Goal: Find specific page/section: Find specific page/section

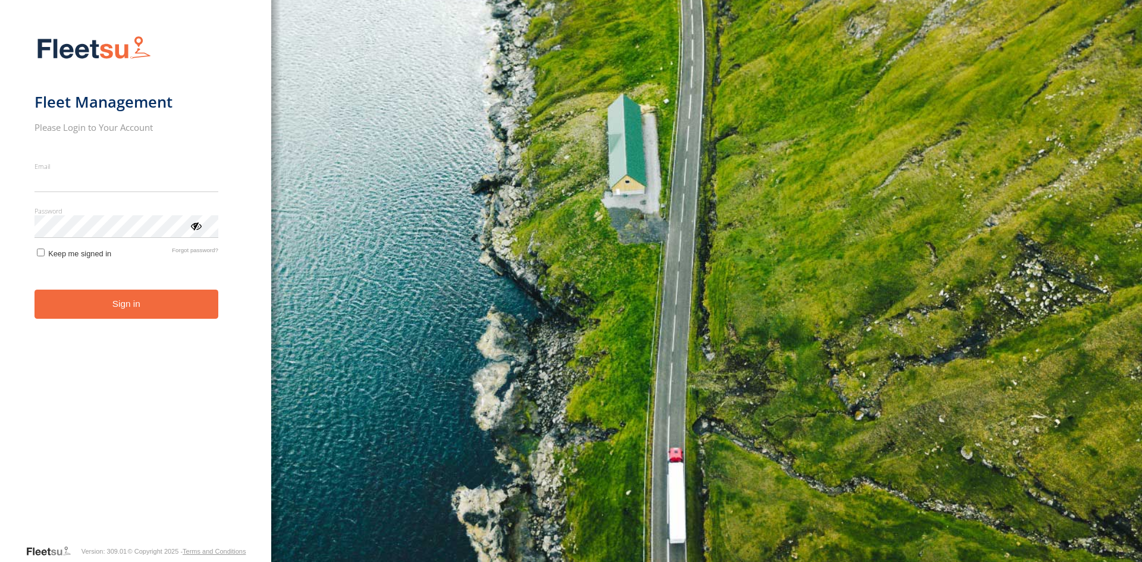
type input "**********"
click at [84, 319] on button "Sign in" at bounding box center [127, 304] width 184 height 29
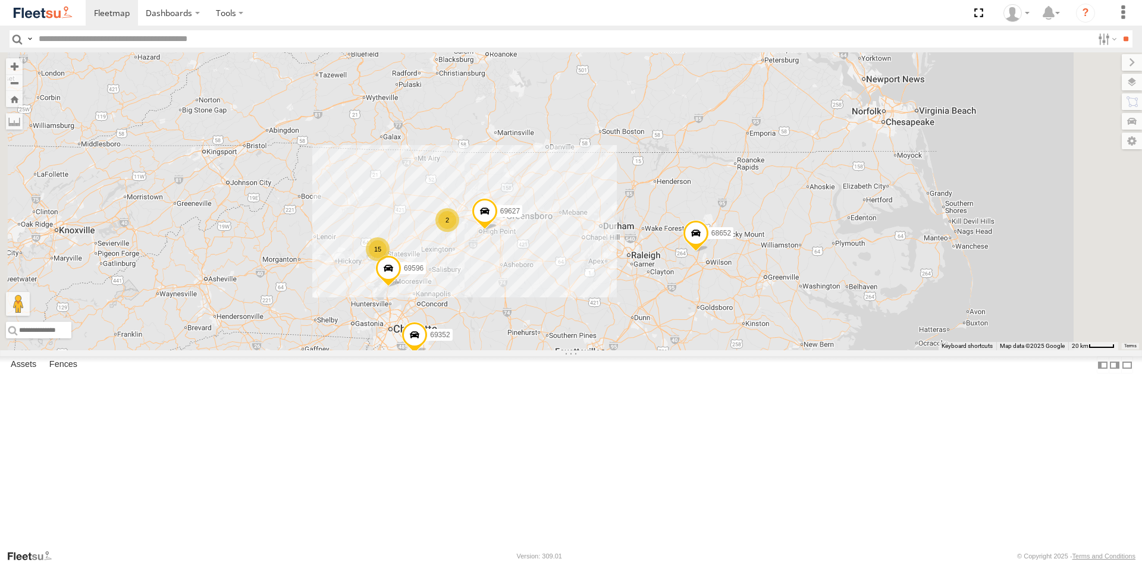
click at [219, 40] on input "text" at bounding box center [563, 38] width 1059 height 17
click at [1119, 30] on input "**" at bounding box center [1126, 38] width 14 height 17
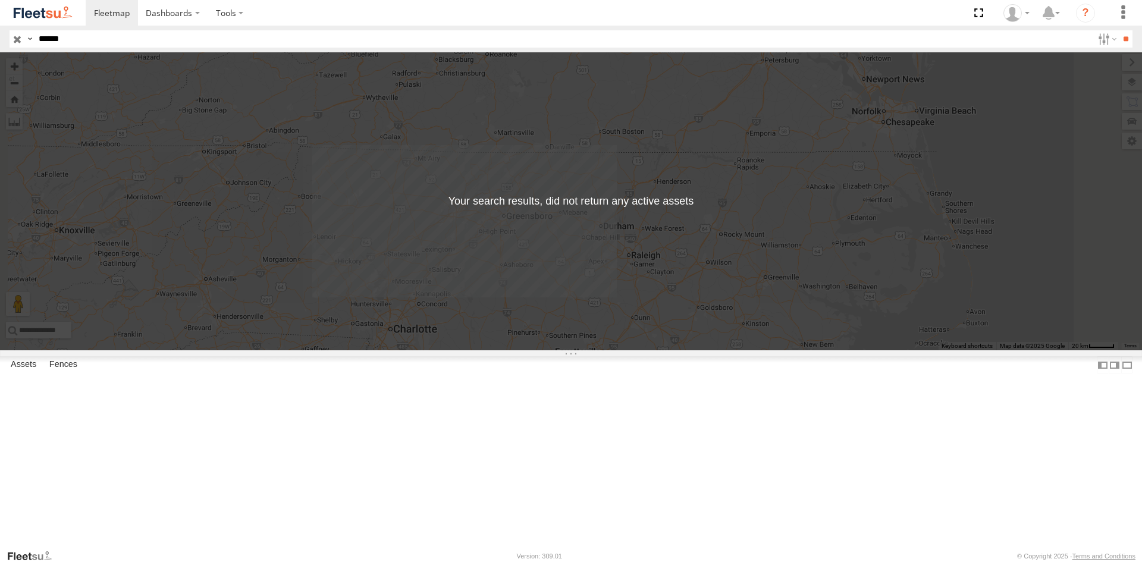
click at [189, 39] on input "******" at bounding box center [563, 38] width 1059 height 17
type input "*"
click at [115, 10] on span at bounding box center [112, 12] width 36 height 11
click at [16, 40] on input "button" at bounding box center [17, 38] width 15 height 17
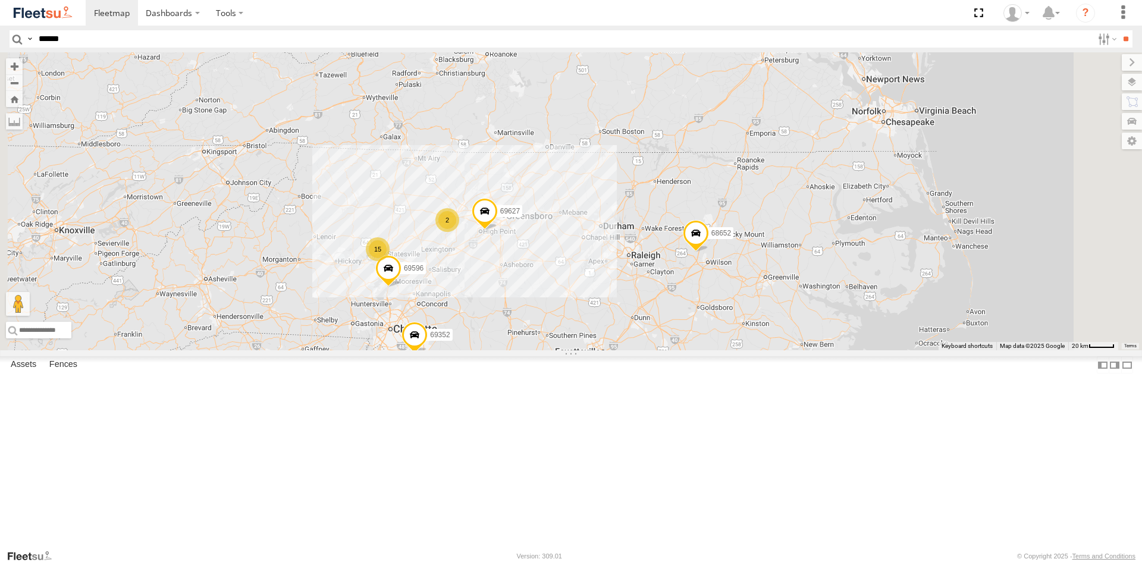
click at [0, 0] on div "502557" at bounding box center [0, 0] width 0 height 0
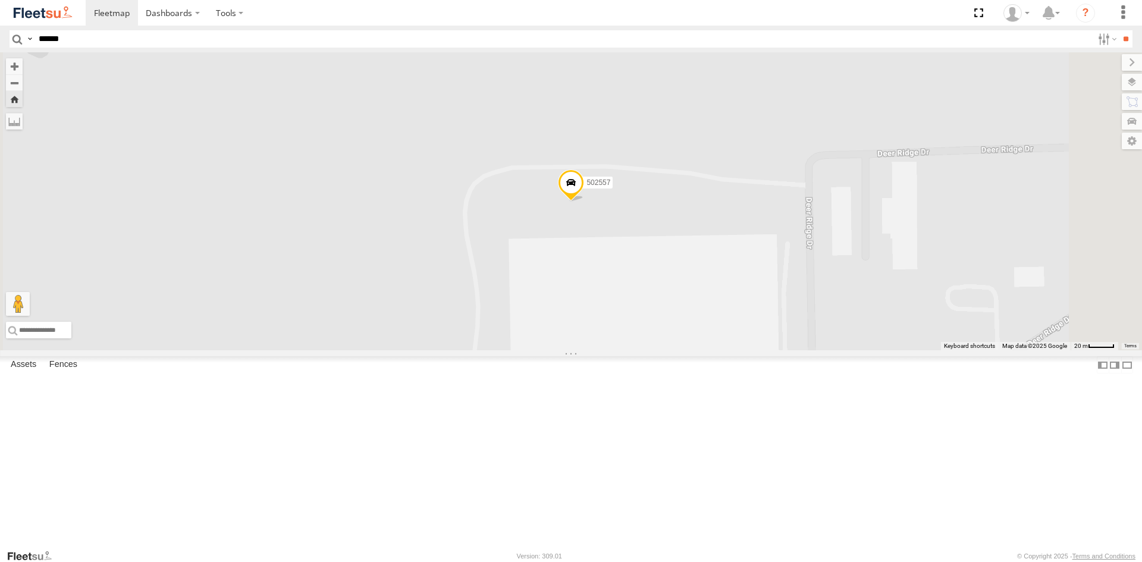
click at [0, 0] on div "53557" at bounding box center [0, 0] width 0 height 0
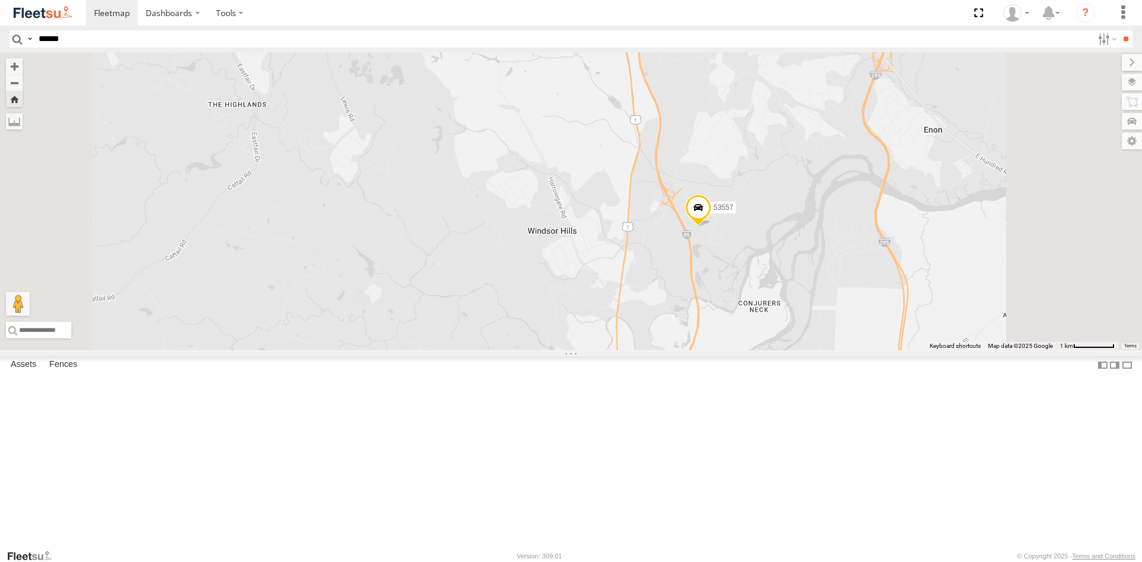
click at [0, 0] on span at bounding box center [0, 0] width 0 height 0
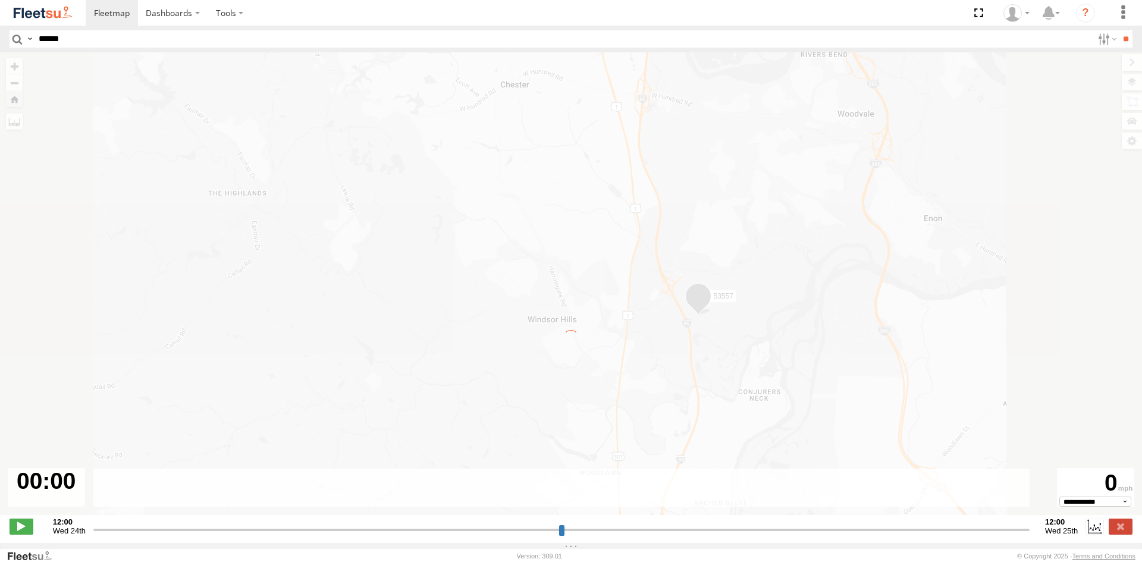
type input "**********"
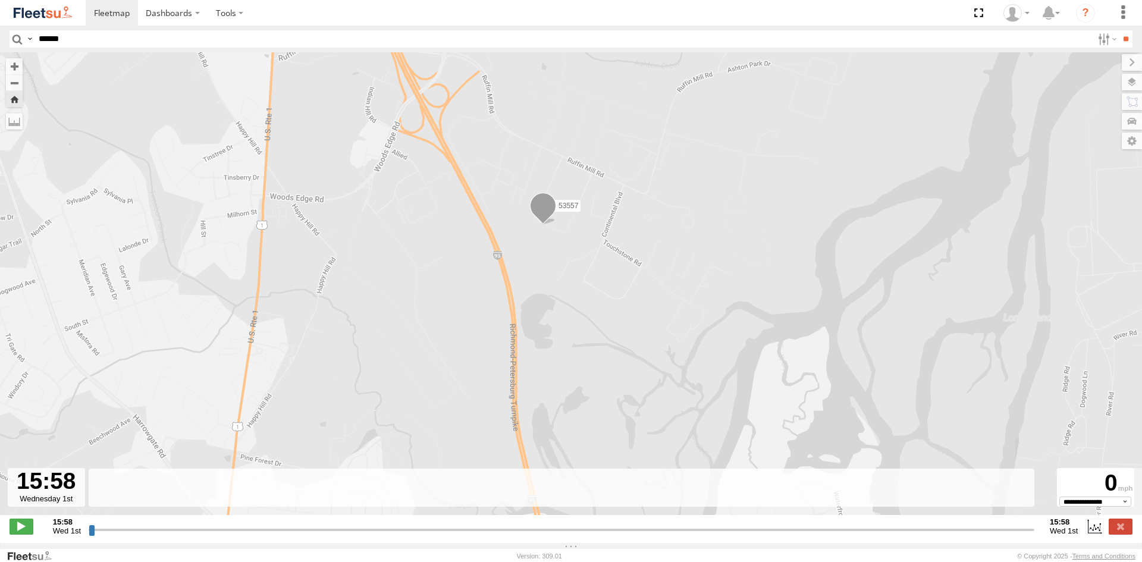
click at [39, 485] on div at bounding box center [46, 487] width 77 height 39
drag, startPoint x: 91, startPoint y: 533, endPoint x: 291, endPoint y: 543, distance: 200.1
click at [291, 535] on input "range" at bounding box center [562, 529] width 946 height 11
click at [12, 101] on button "Zoom Home" at bounding box center [14, 99] width 17 height 16
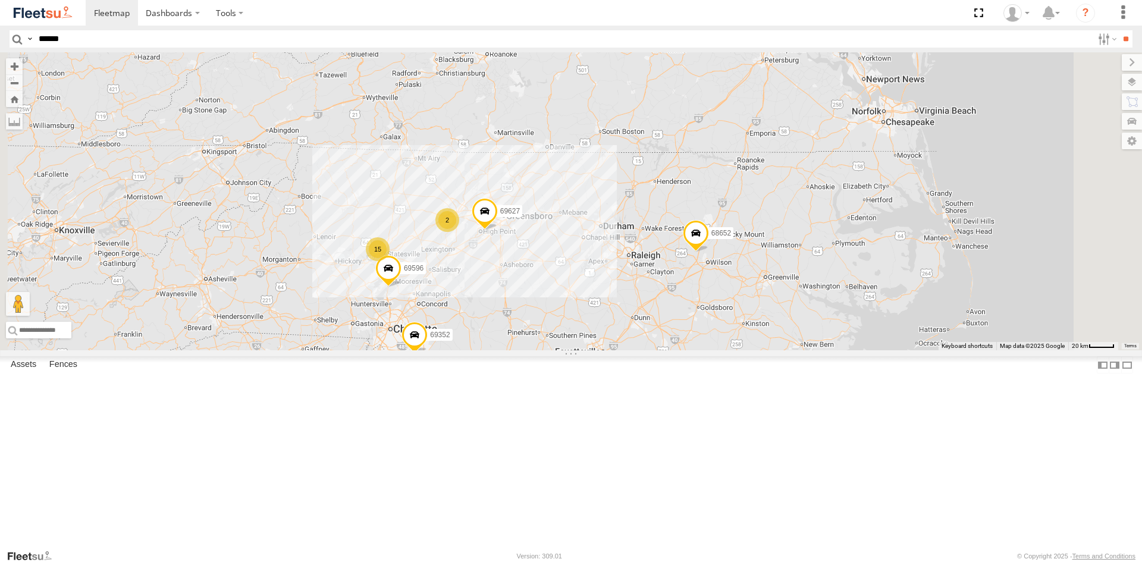
click at [0, 0] on span at bounding box center [0, 0] width 0 height 0
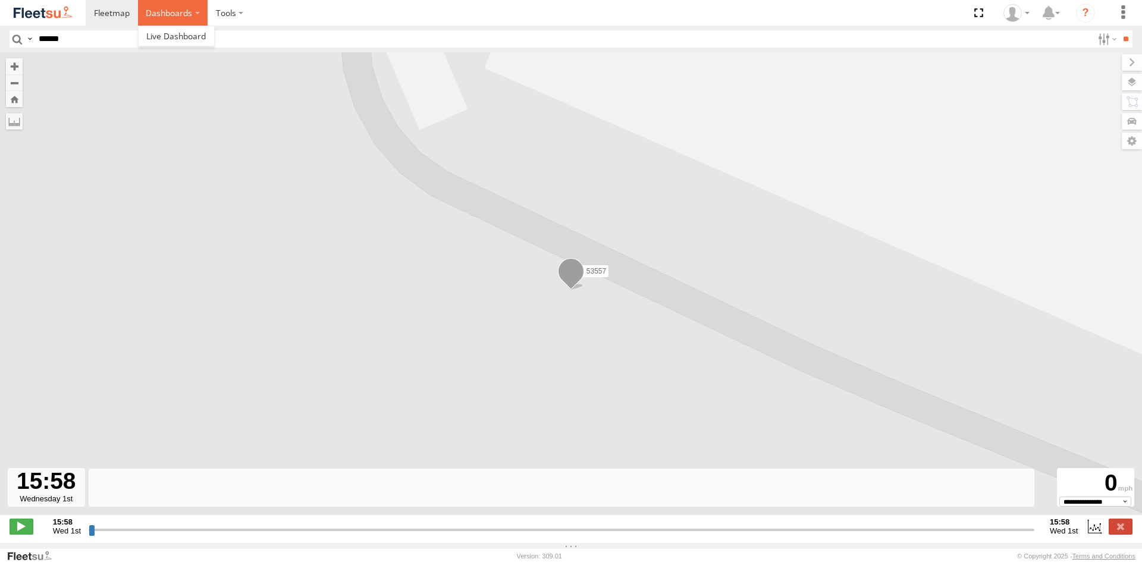
click at [182, 17] on label "Dashboards" at bounding box center [173, 13] width 70 height 26
click at [182, 29] on link at bounding box center [177, 36] width 76 height 20
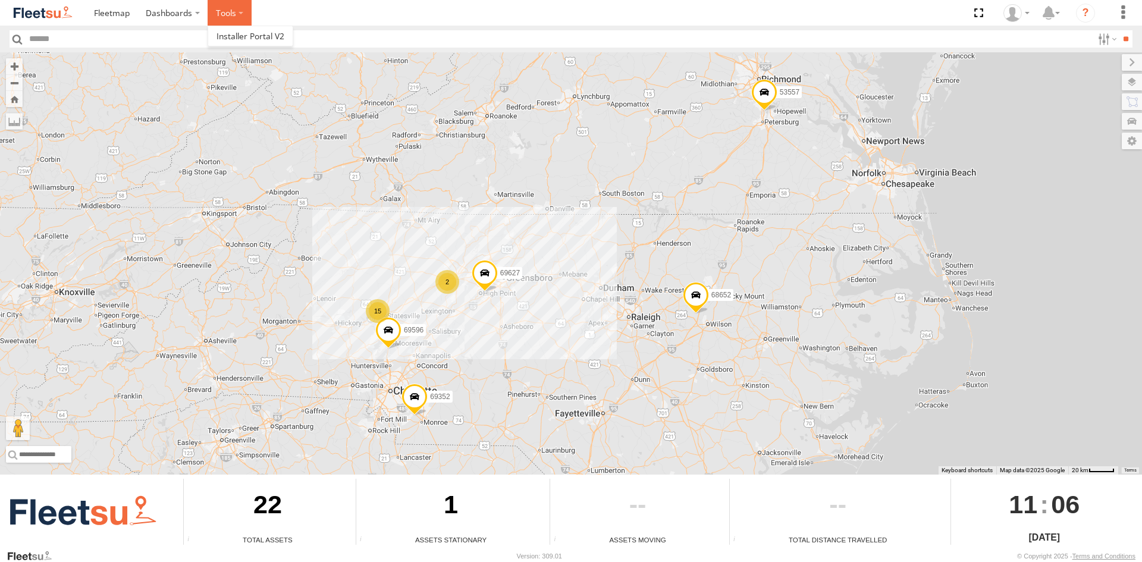
click at [229, 8] on label at bounding box center [230, 13] width 44 height 26
click at [149, 45] on input "text" at bounding box center [559, 38] width 1069 height 17
click at [770, 102] on span at bounding box center [764, 95] width 26 height 32
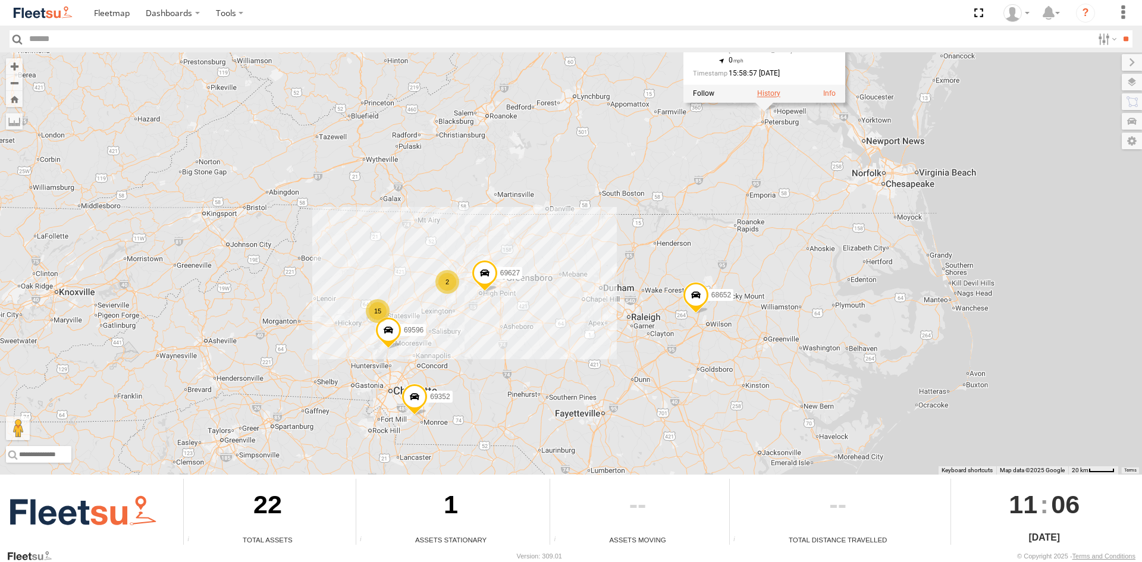
click at [767, 95] on label at bounding box center [768, 93] width 23 height 8
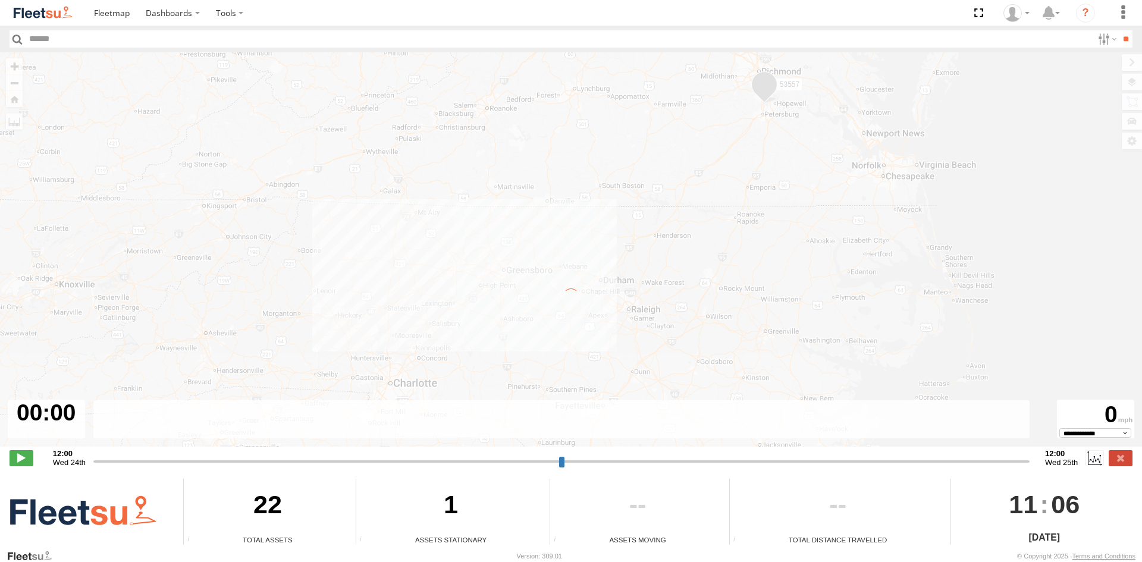
type input "**********"
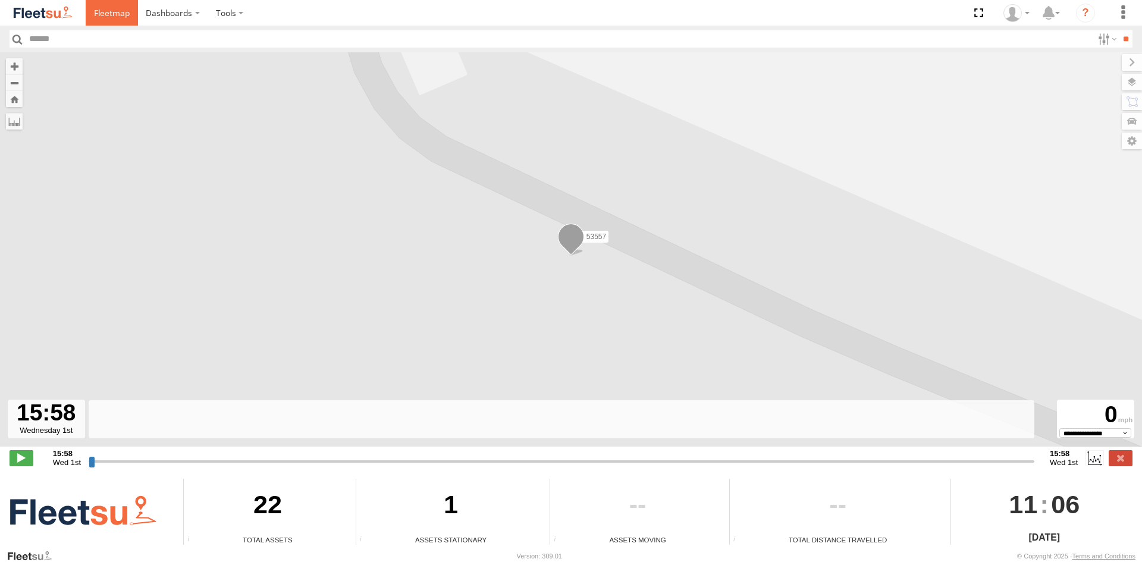
click at [112, 21] on link at bounding box center [112, 13] width 52 height 26
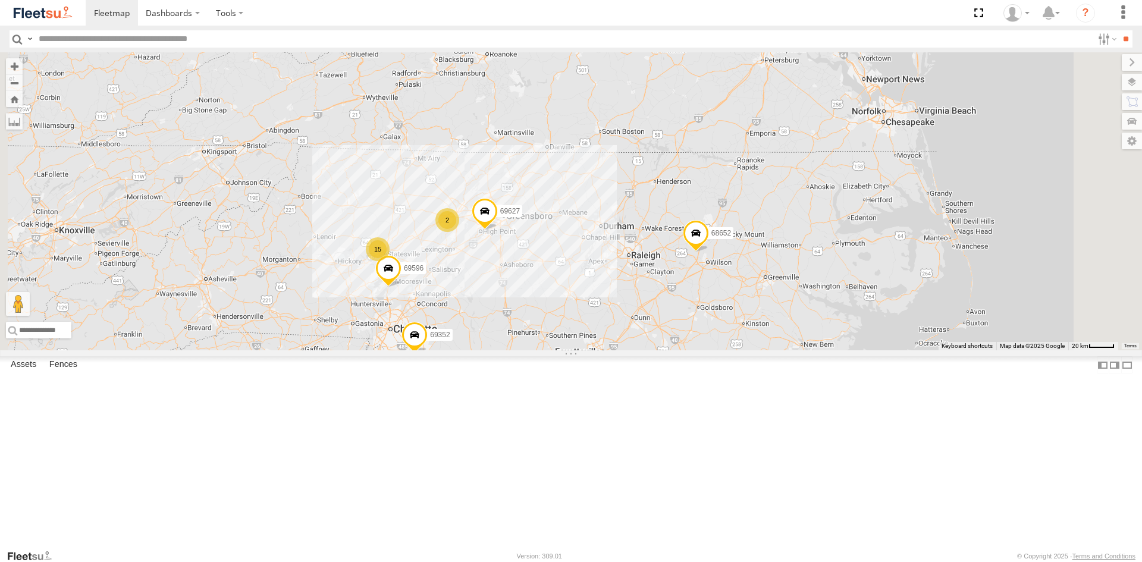
scroll to position [239, 0]
